Goal: Book appointment/travel/reservation

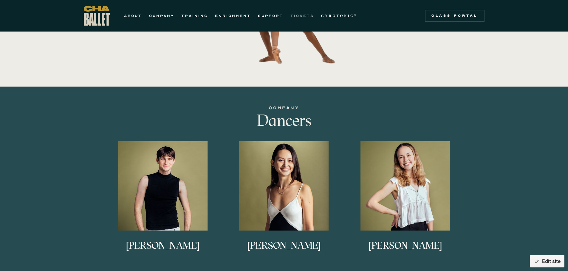
click at [296, 16] on link "TICKETS" at bounding box center [302, 15] width 24 height 7
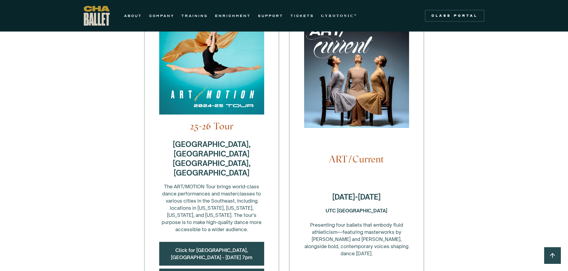
scroll to position [387, 0]
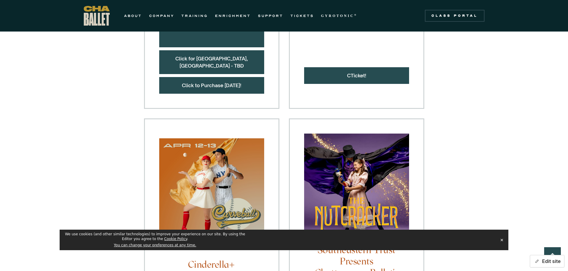
click at [546, 262] on button "Edit site" at bounding box center [547, 261] width 35 height 13
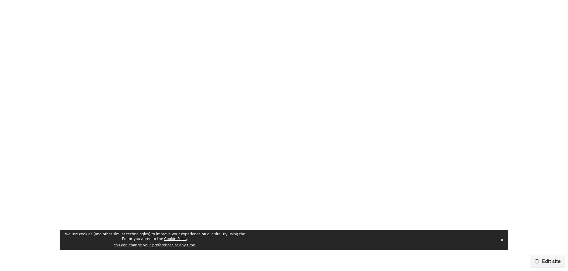
scroll to position [0, 0]
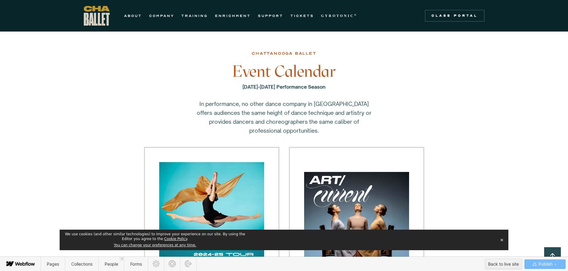
click at [499, 241] on button "✕" at bounding box center [501, 240] width 8 height 9
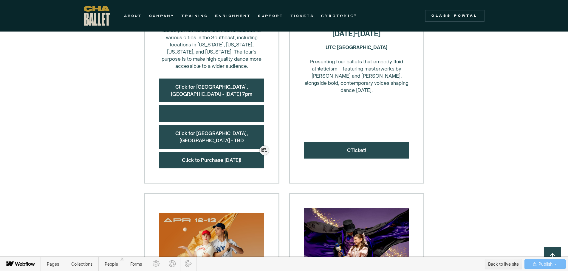
scroll to position [358, 0]
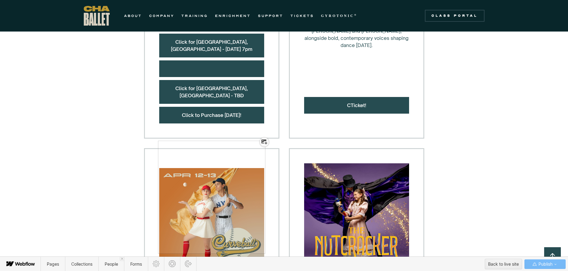
click at [264, 144] on icon at bounding box center [264, 142] width 6 height 5
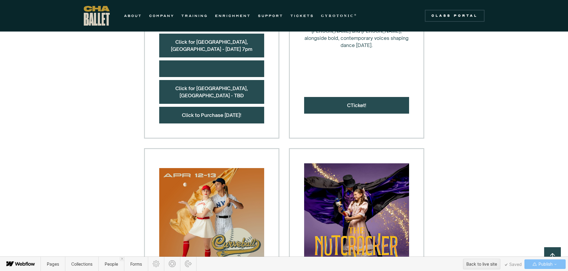
click at [548, 265] on span "Publish" at bounding box center [544, 264] width 15 height 9
click at [437, 267] on div "Pages Collections People Forms Back to live site Saved Changes to be published:…" at bounding box center [284, 264] width 568 height 15
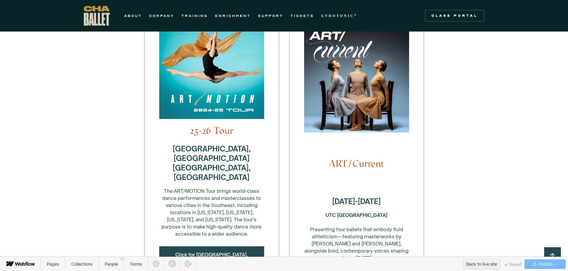
scroll to position [89, 0]
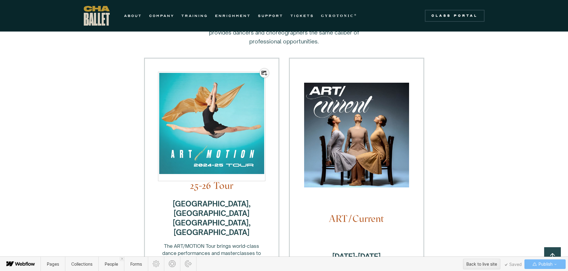
click at [263, 72] on icon at bounding box center [264, 73] width 6 height 5
